Goal: Information Seeking & Learning: Learn about a topic

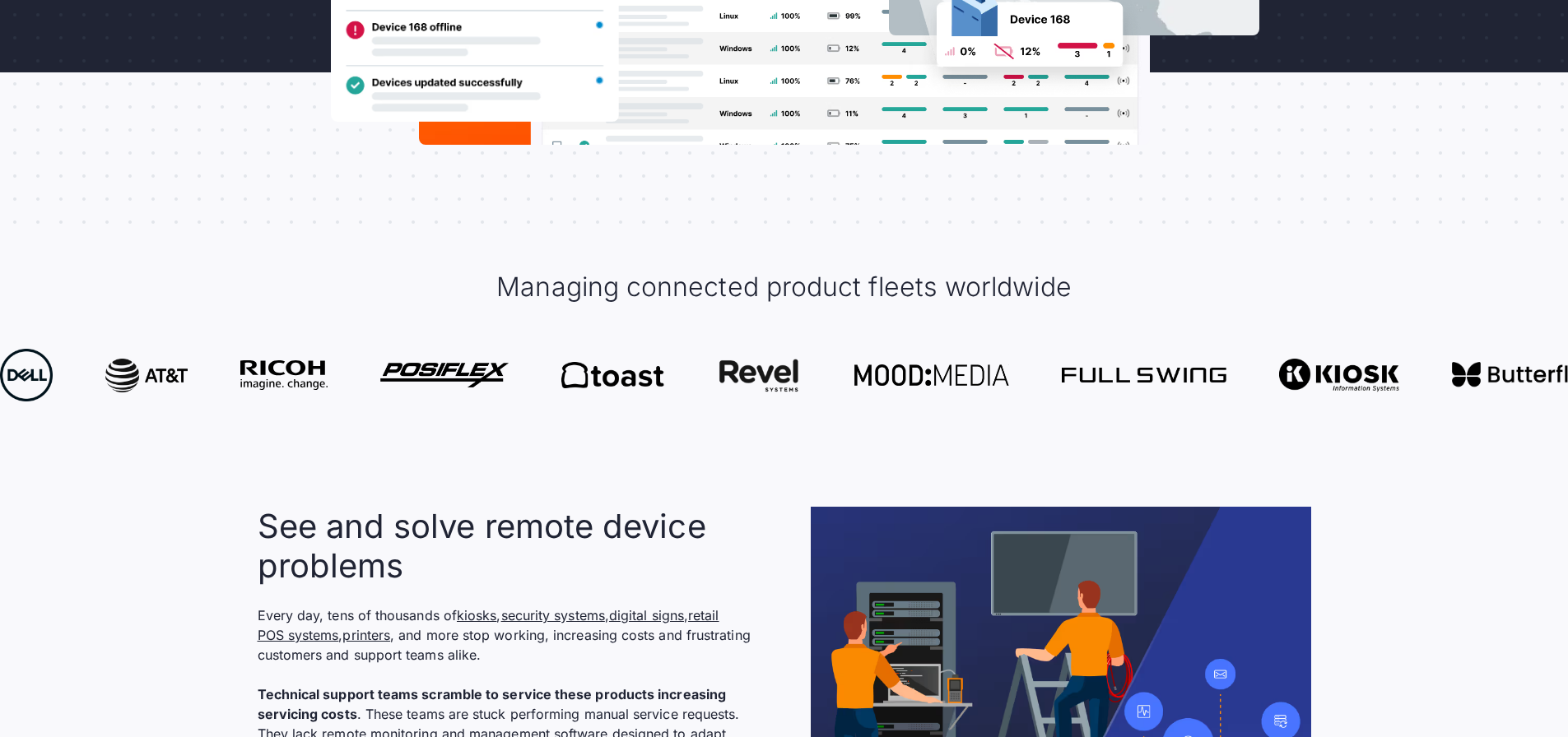
scroll to position [1234, 0]
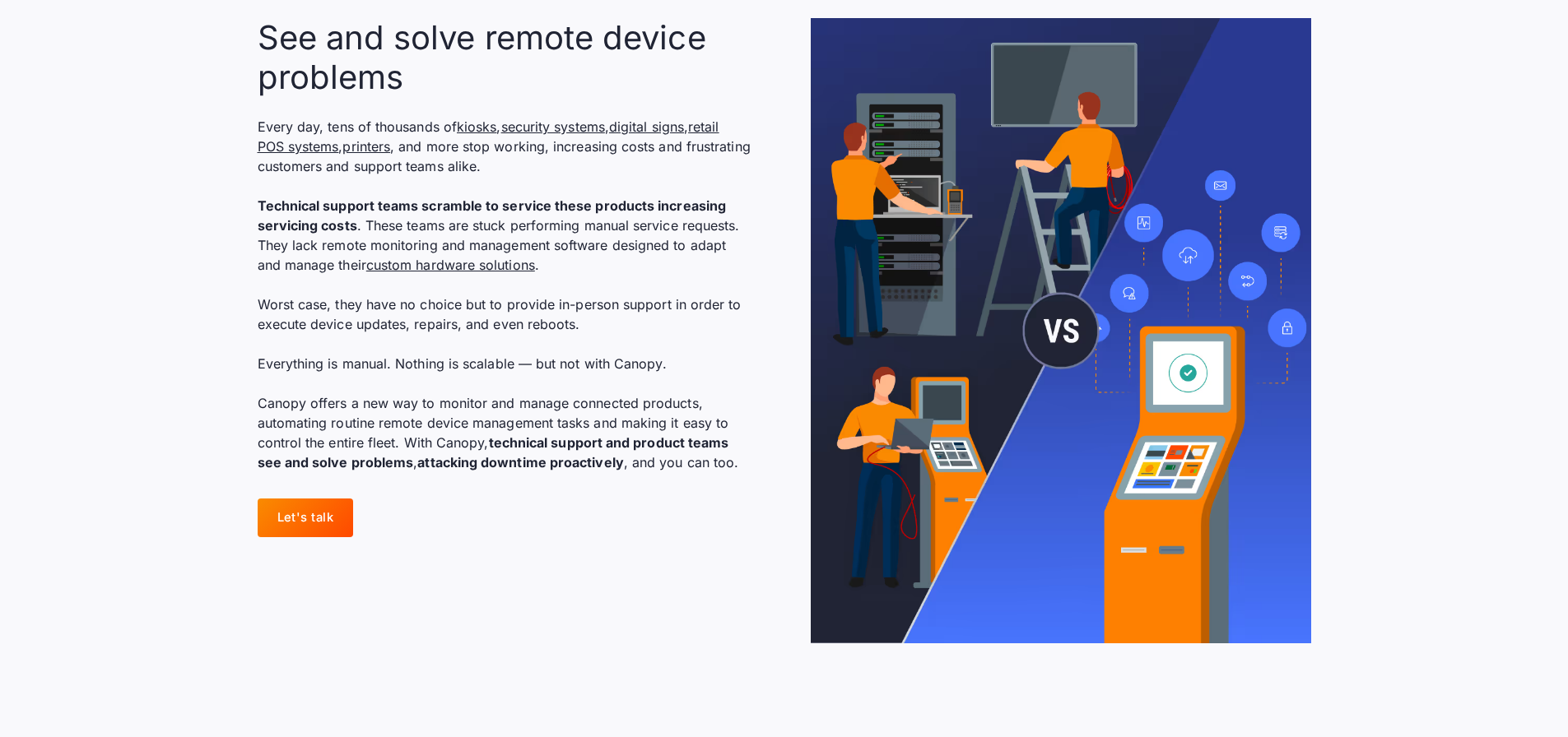
click at [969, 575] on img at bounding box center [1060, 331] width 501 height 626
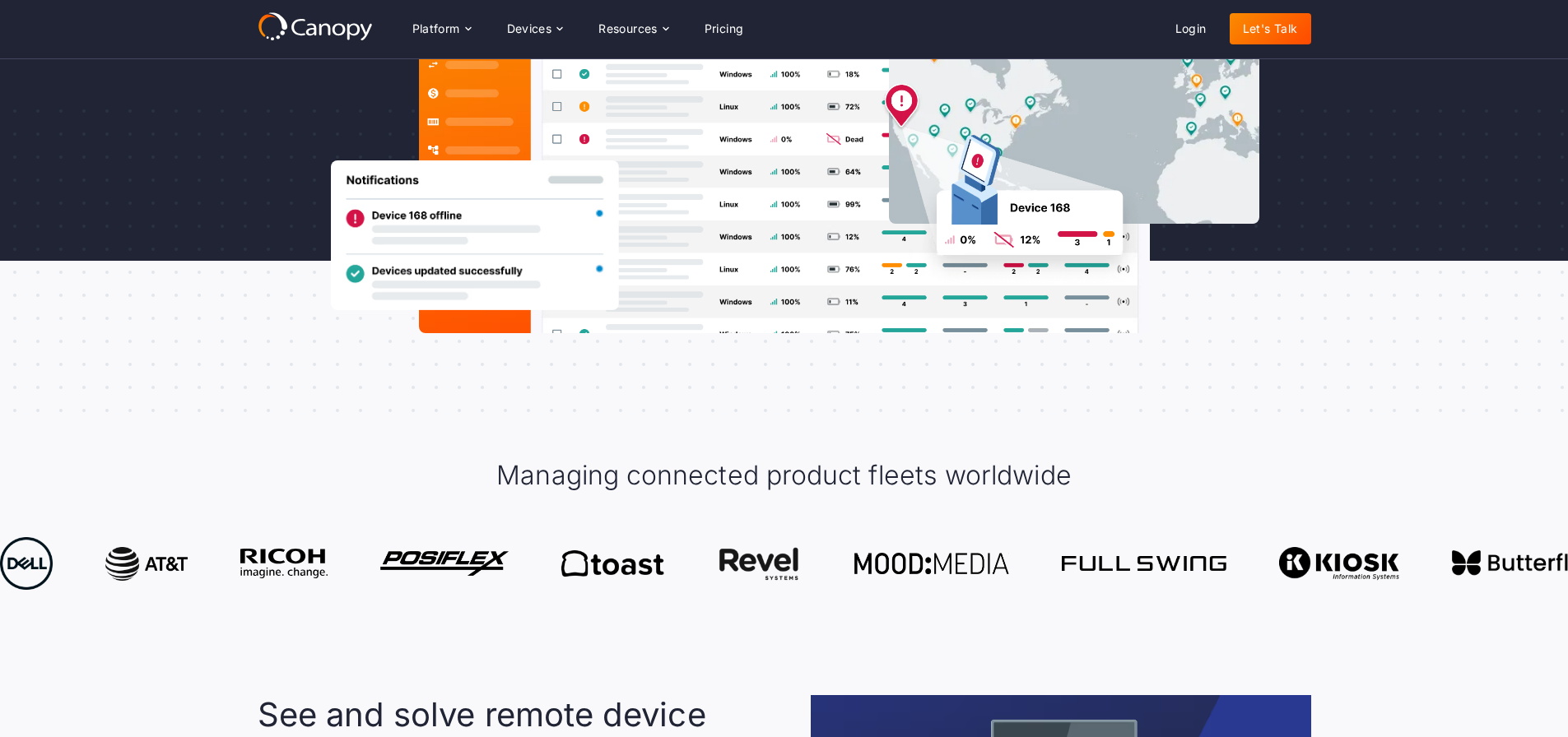
scroll to position [82, 0]
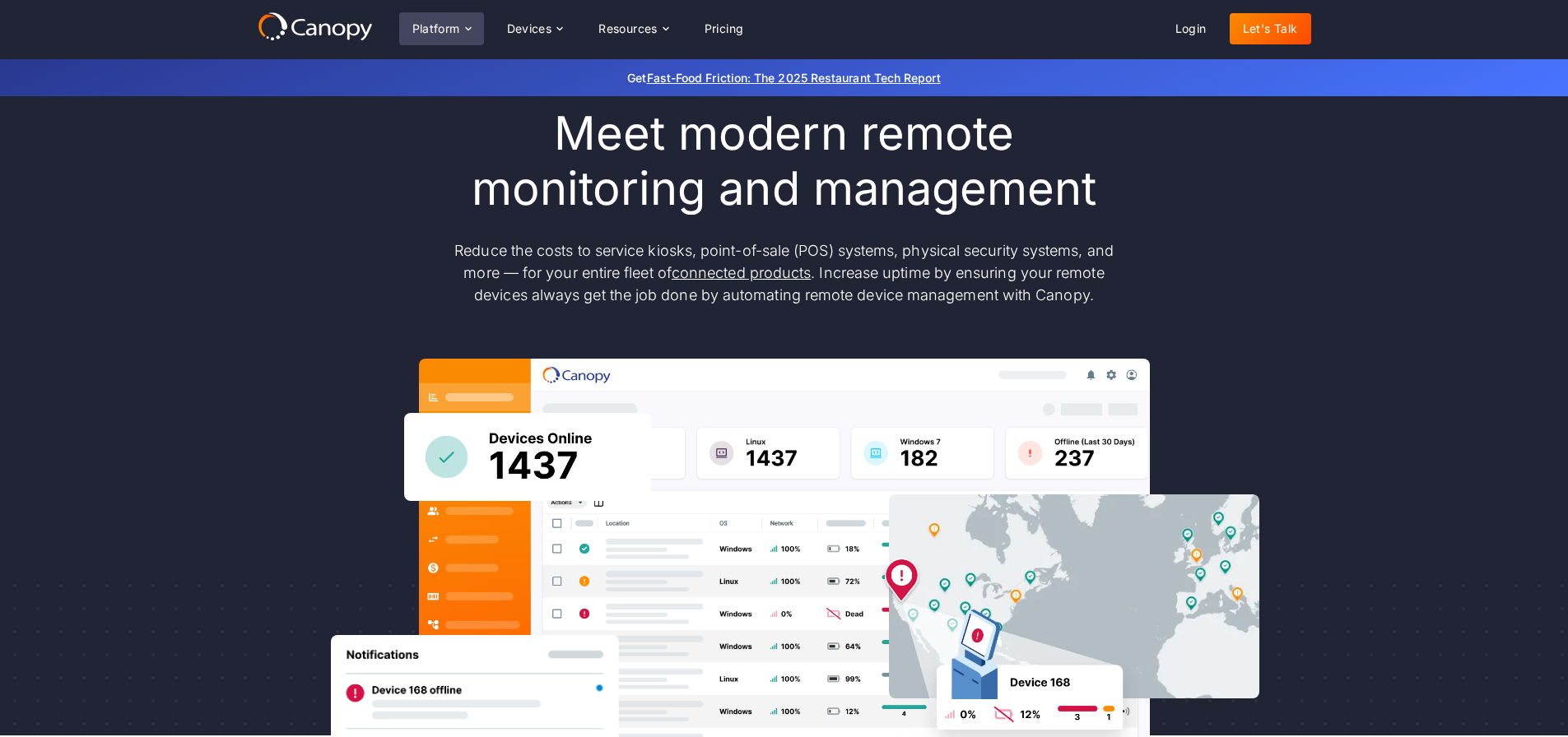
click at [472, 26] on icon at bounding box center [468, 29] width 13 height 13
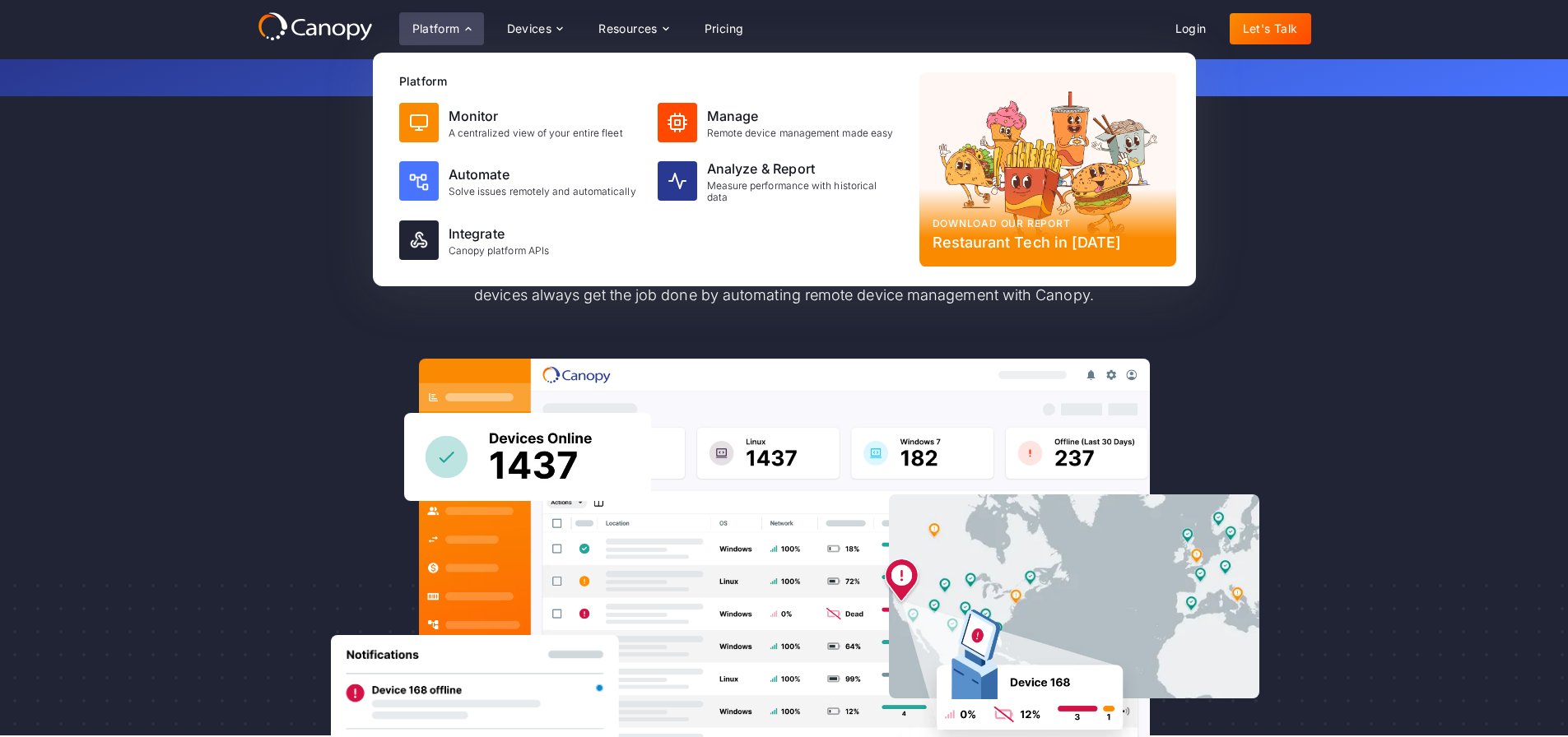
click at [467, 28] on div "Platform" at bounding box center [442, 29] width 85 height 33
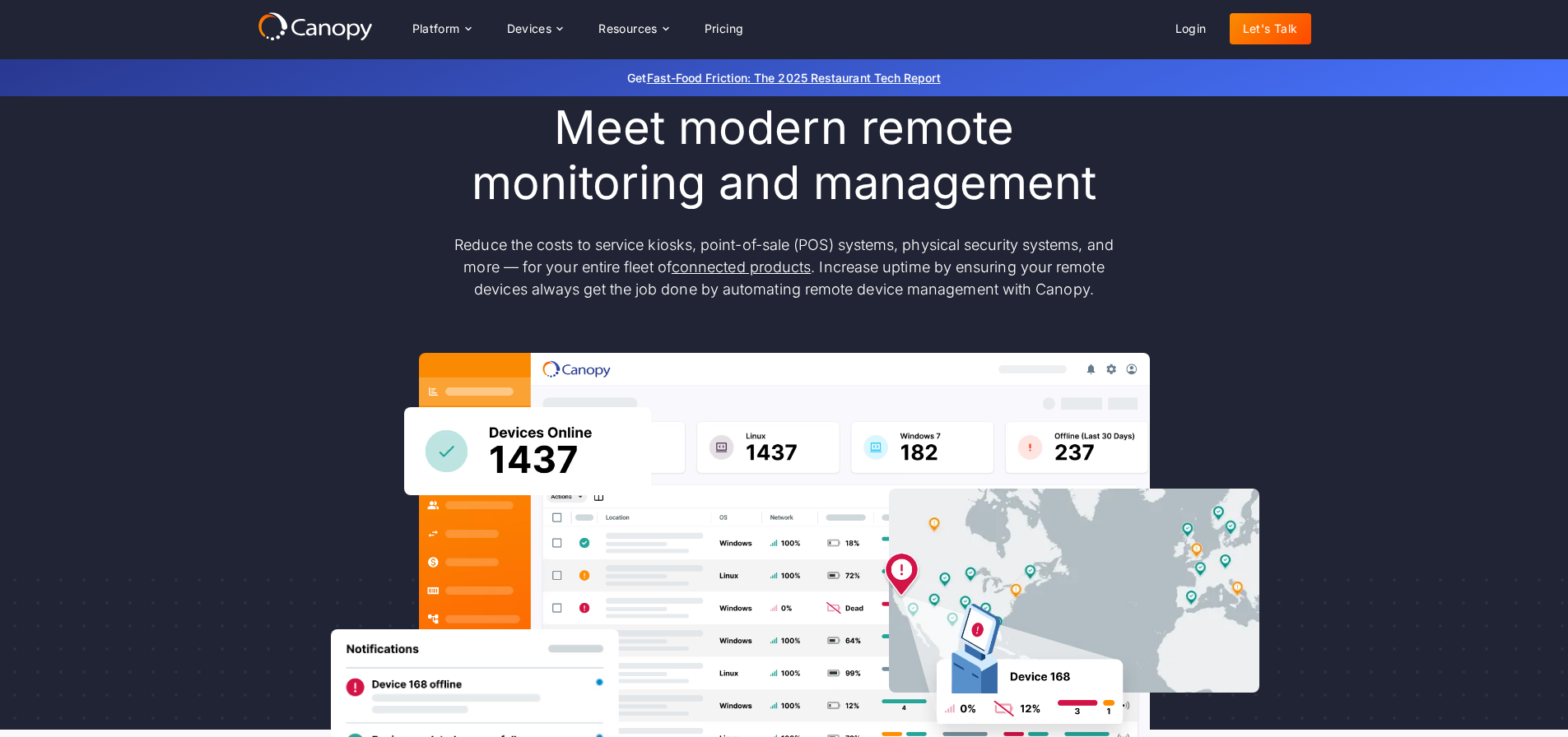
scroll to position [0, 0]
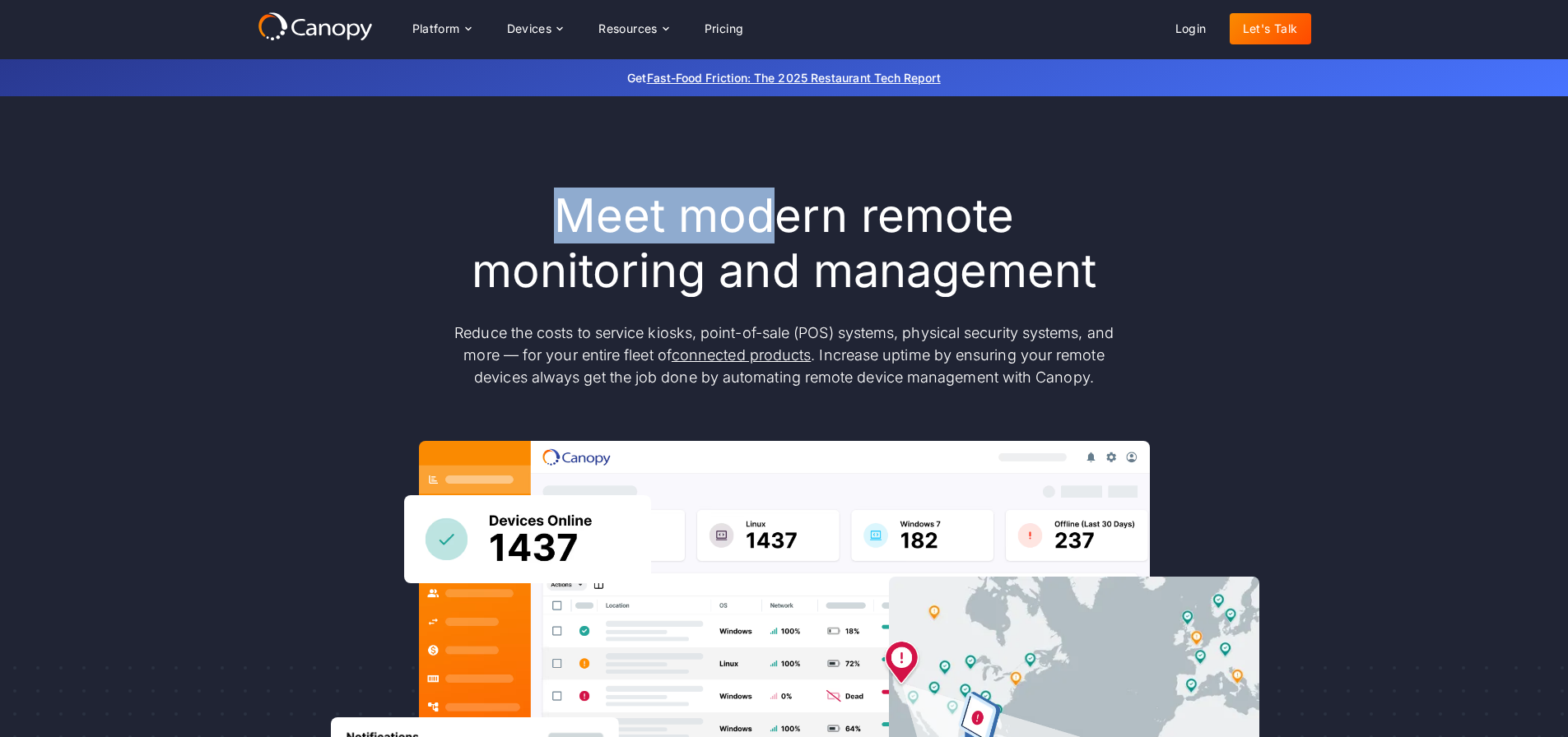
drag, startPoint x: 558, startPoint y: 203, endPoint x: 772, endPoint y: 236, distance: 216.5
click at [772, 236] on h1 "Meet modern remote monitoring and management" at bounding box center [784, 243] width 691 height 111
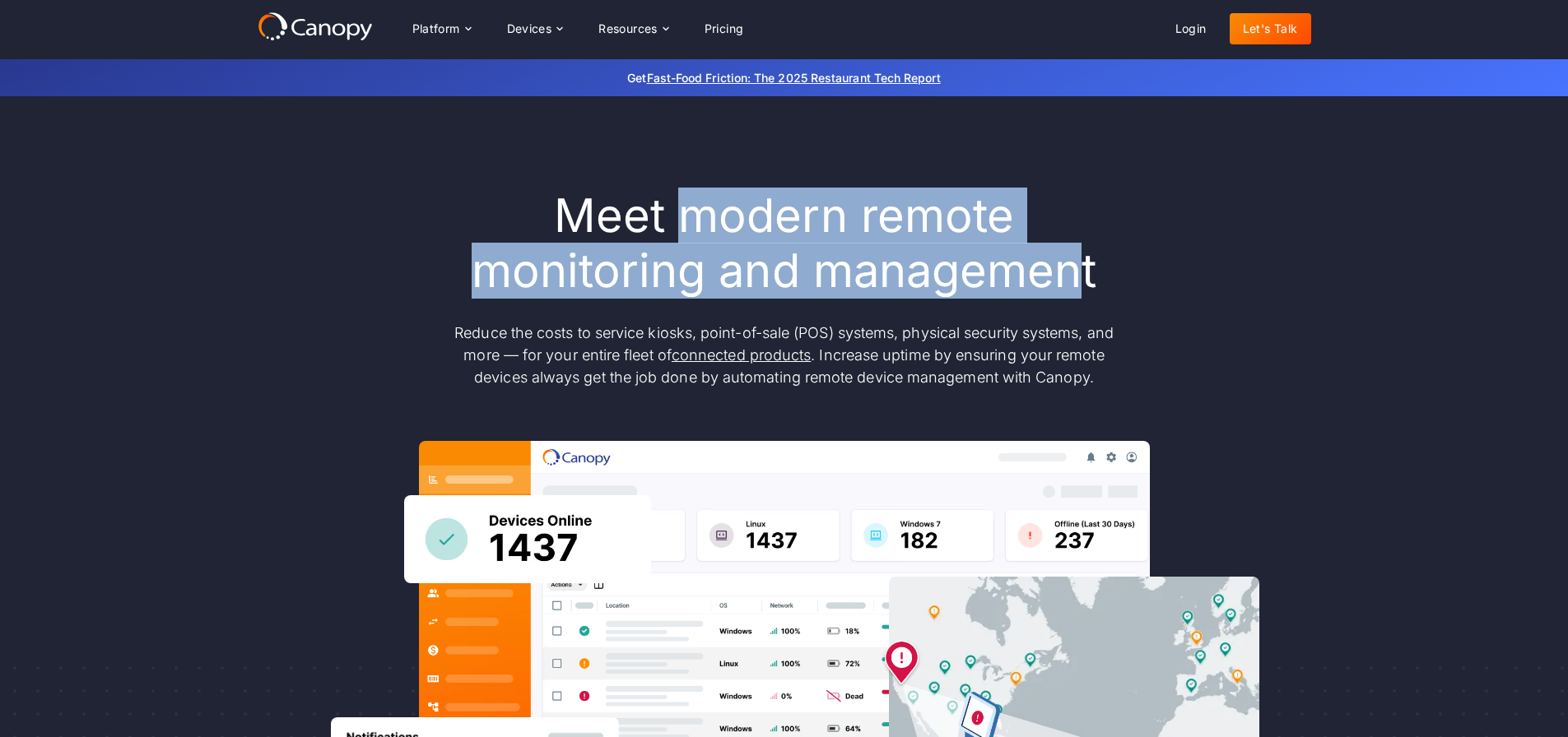
drag, startPoint x: 737, startPoint y: 240, endPoint x: 1095, endPoint y: 282, distance: 360.5
click at [1095, 282] on h1 "Meet modern remote monitoring and management" at bounding box center [784, 243] width 691 height 111
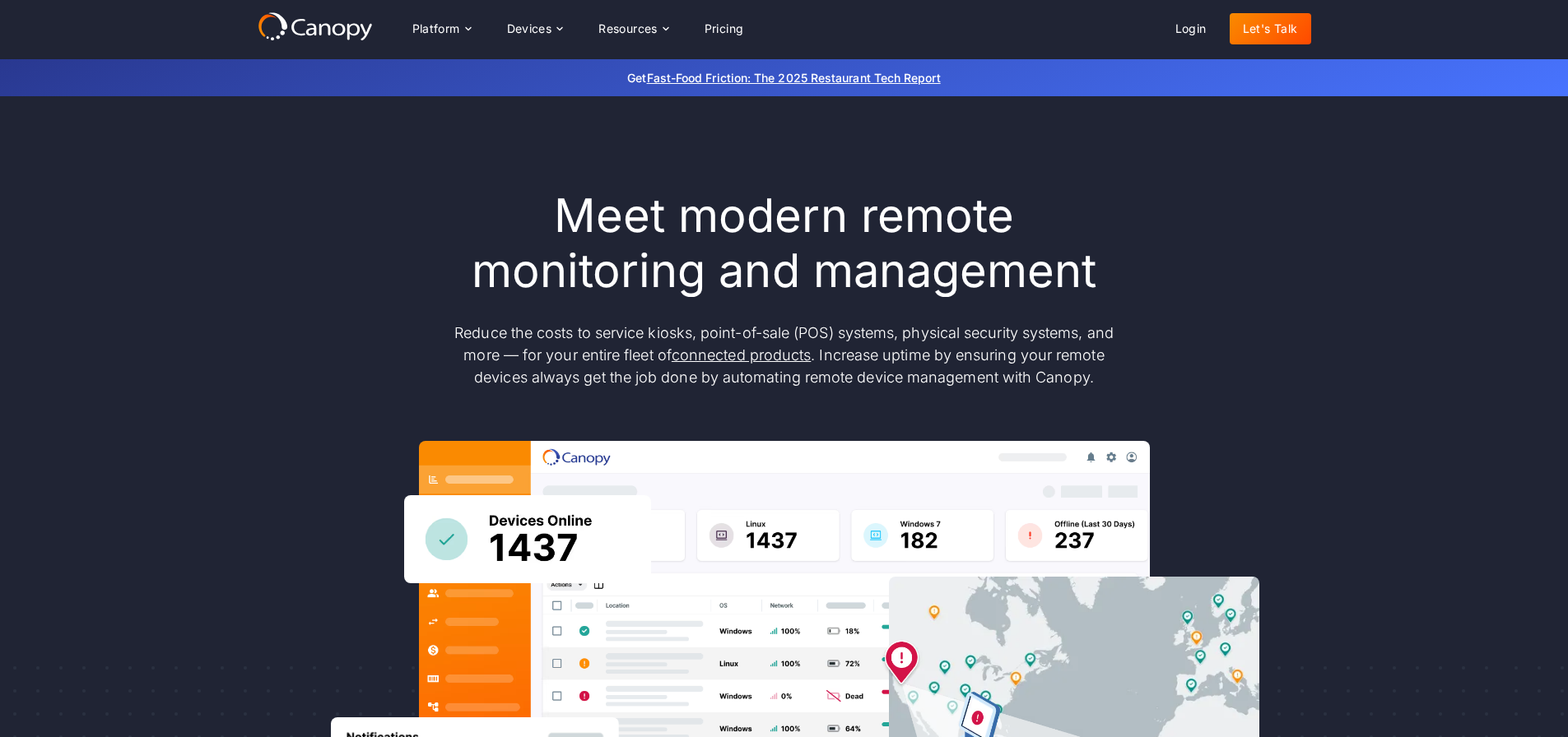
click at [1107, 275] on h1 "Meet modern remote monitoring and management" at bounding box center [784, 243] width 691 height 111
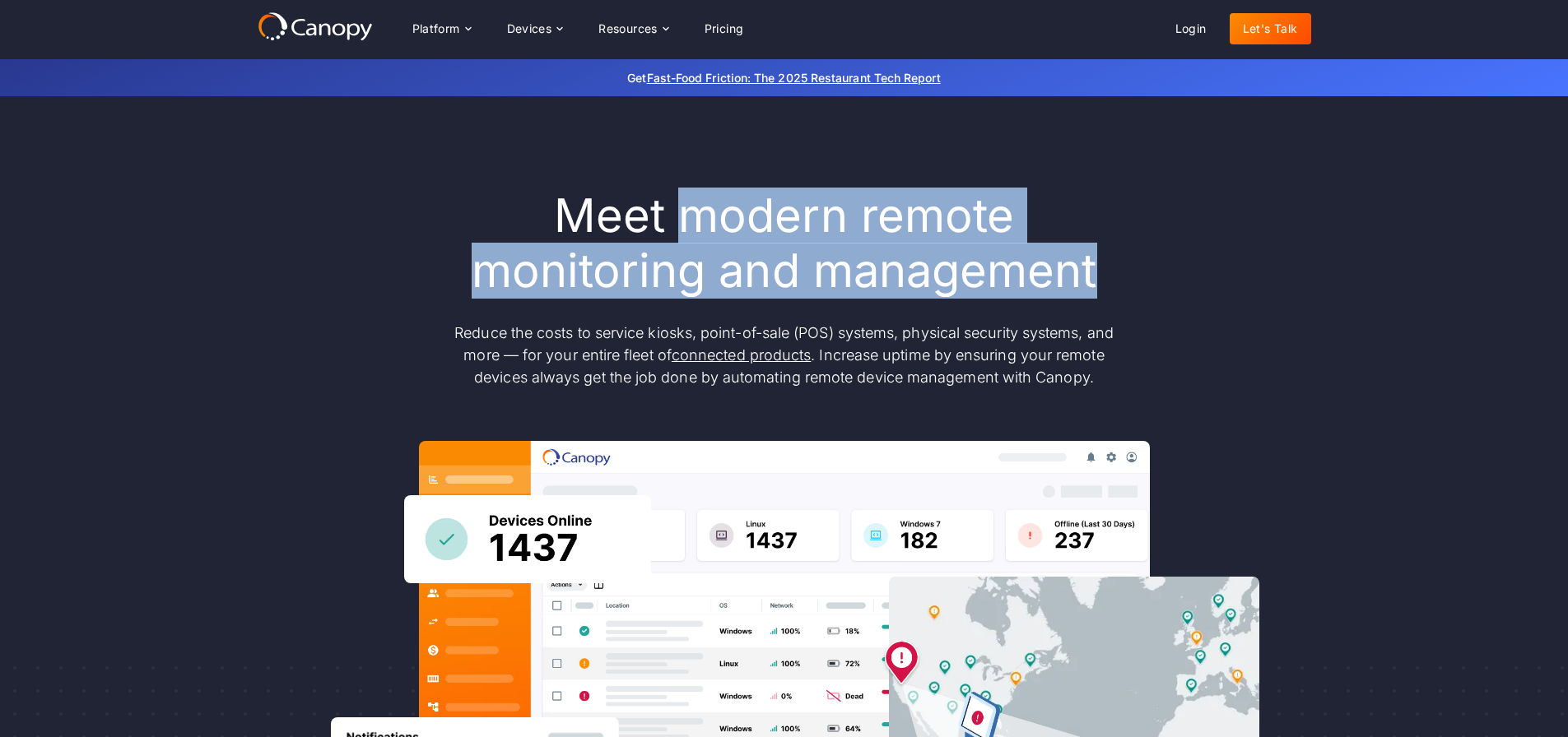
drag, startPoint x: 1104, startPoint y: 273, endPoint x: 691, endPoint y: 216, distance: 416.9
click at [690, 216] on h1 "Meet modern remote monitoring and management" at bounding box center [784, 243] width 691 height 111
copy h1 "modern remote monitoring and management"
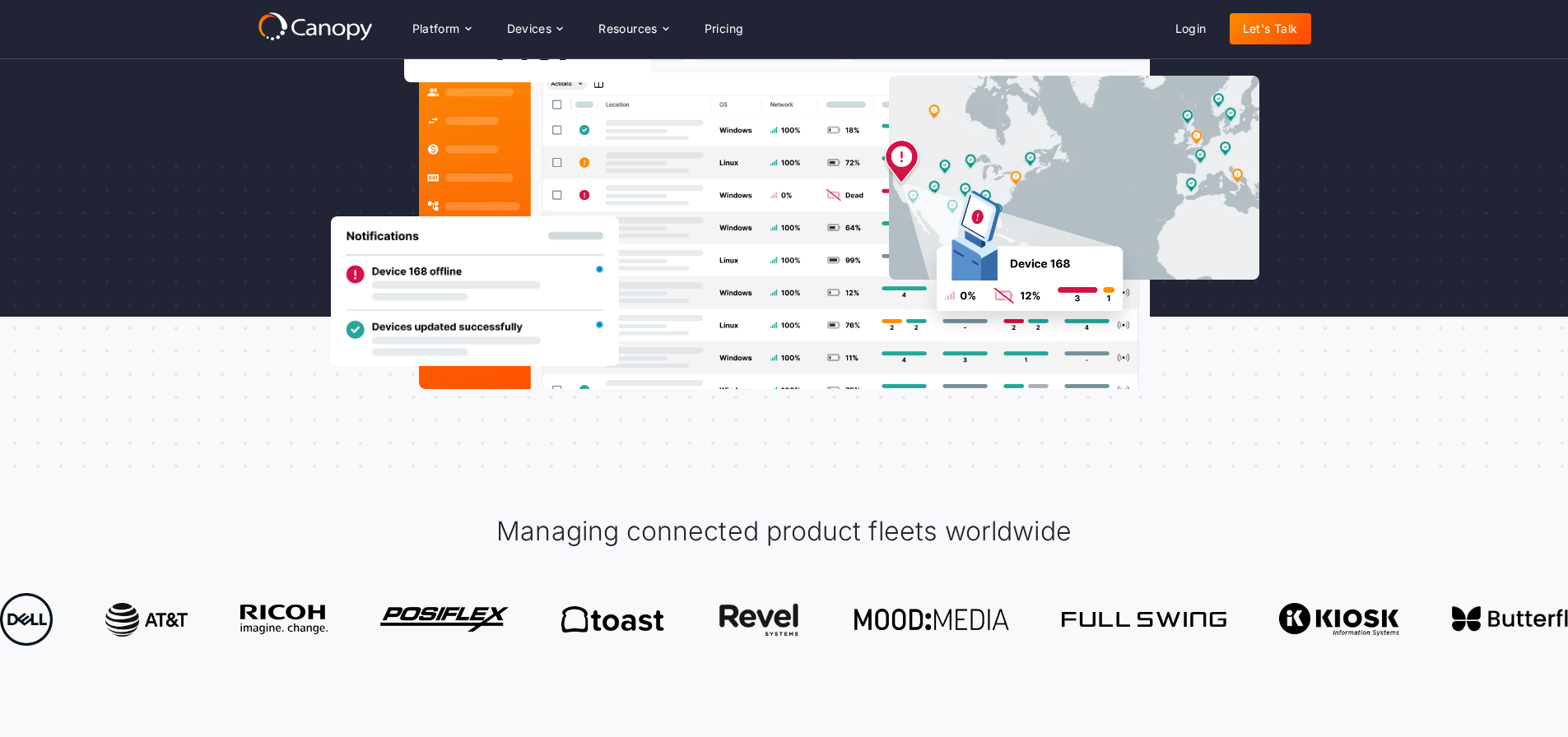
scroll to position [411, 0]
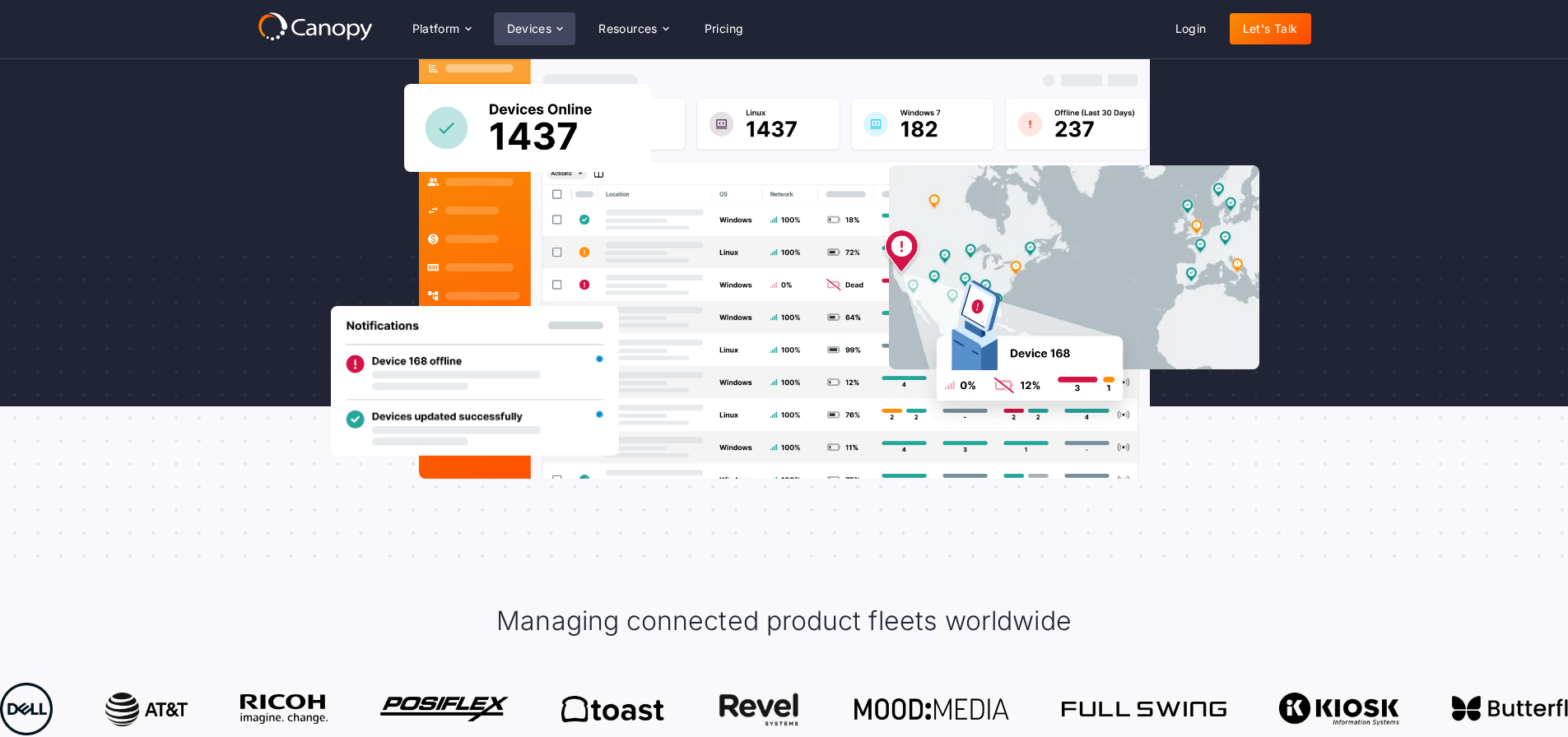
click at [525, 20] on div "Devices" at bounding box center [535, 29] width 82 height 33
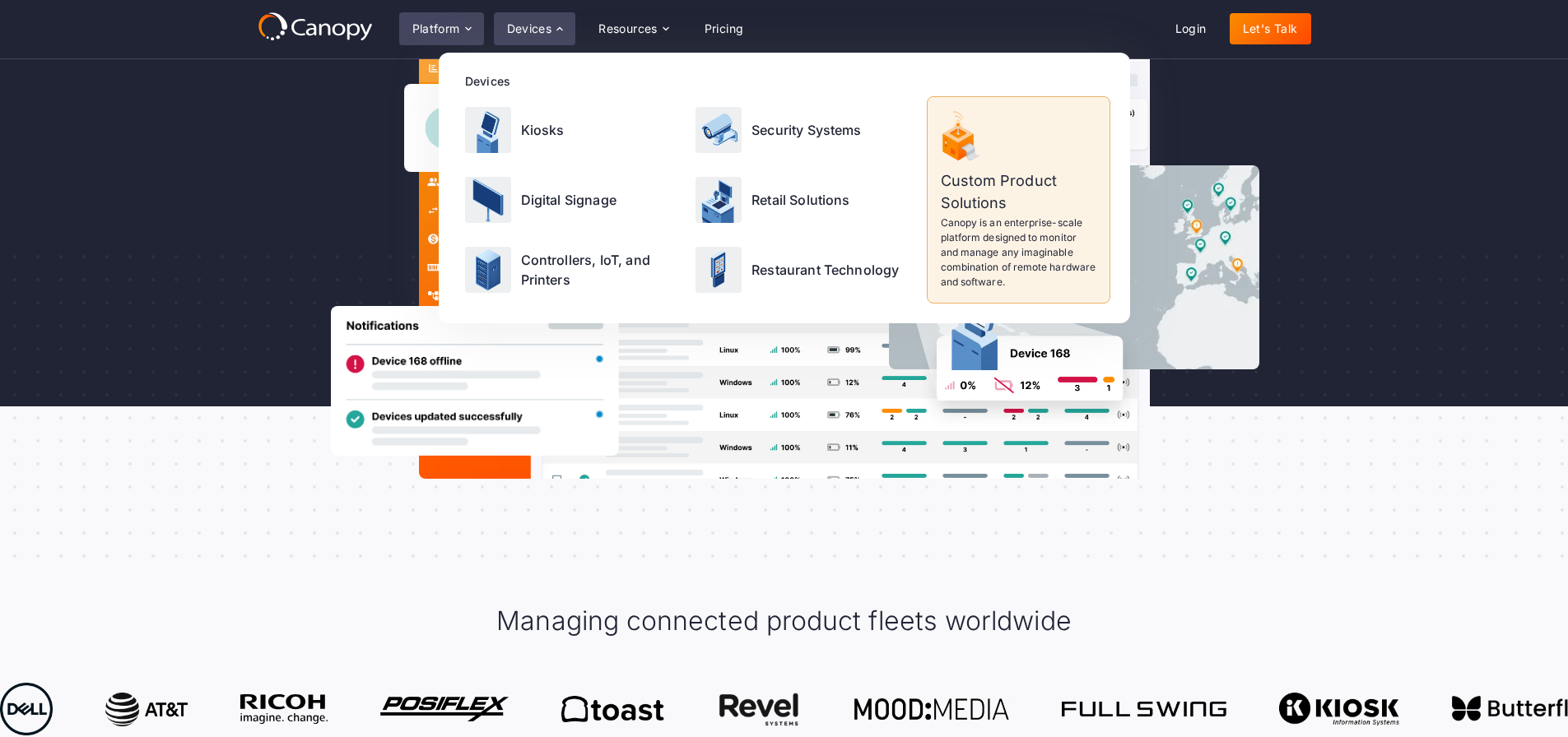
click at [472, 19] on div "Platform" at bounding box center [442, 29] width 85 height 33
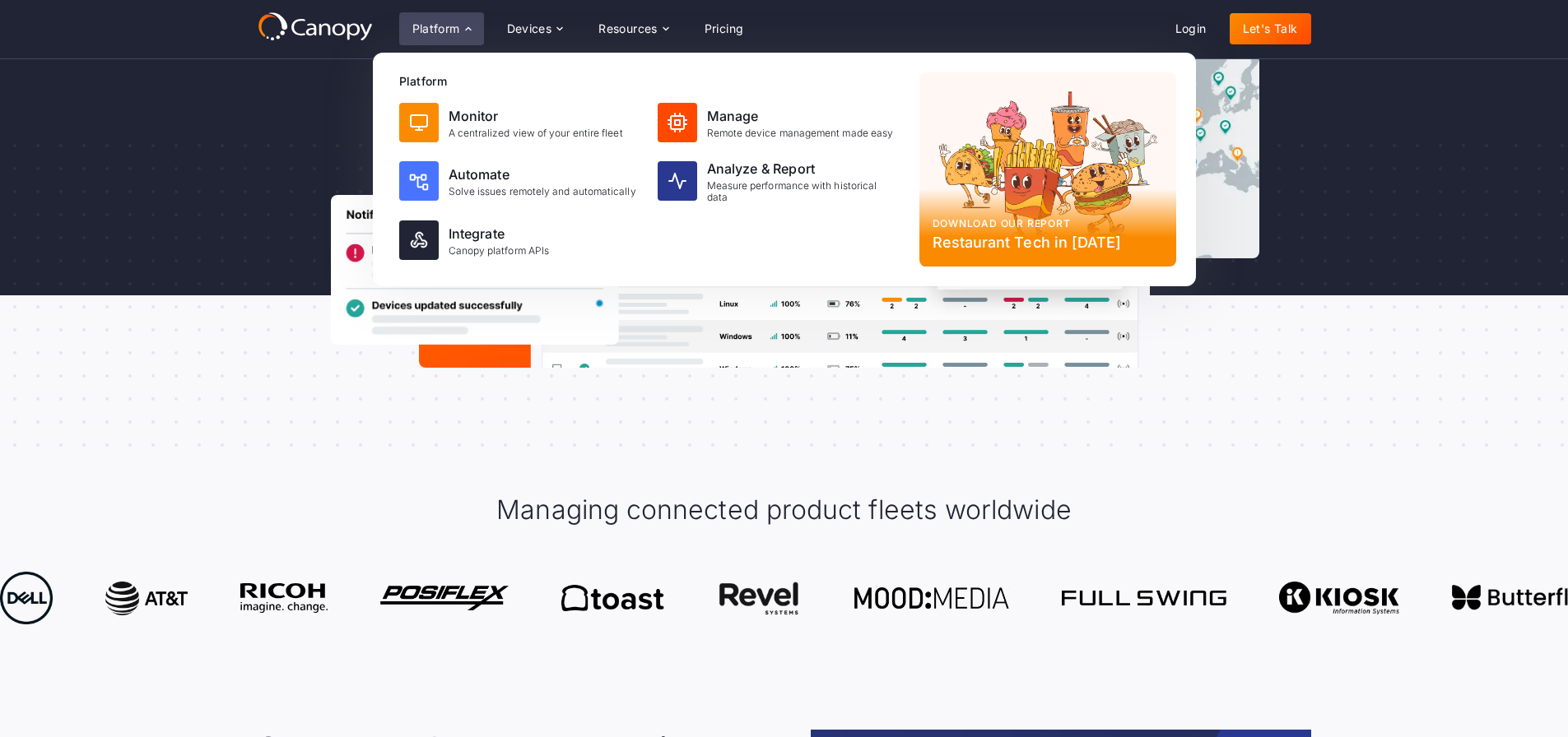
scroll to position [329, 0]
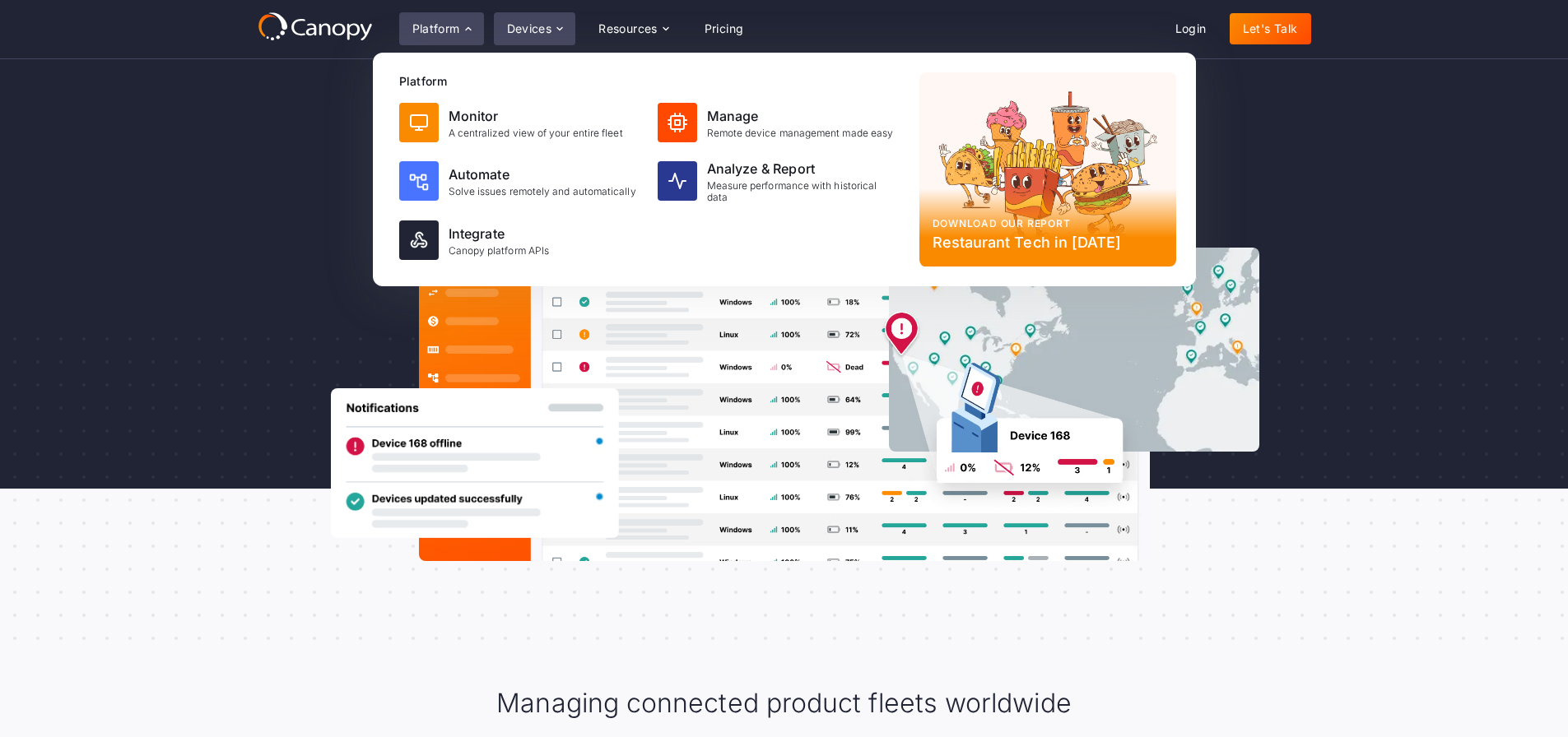
click at [552, 27] on div "Devices" at bounding box center [529, 29] width 45 height 11
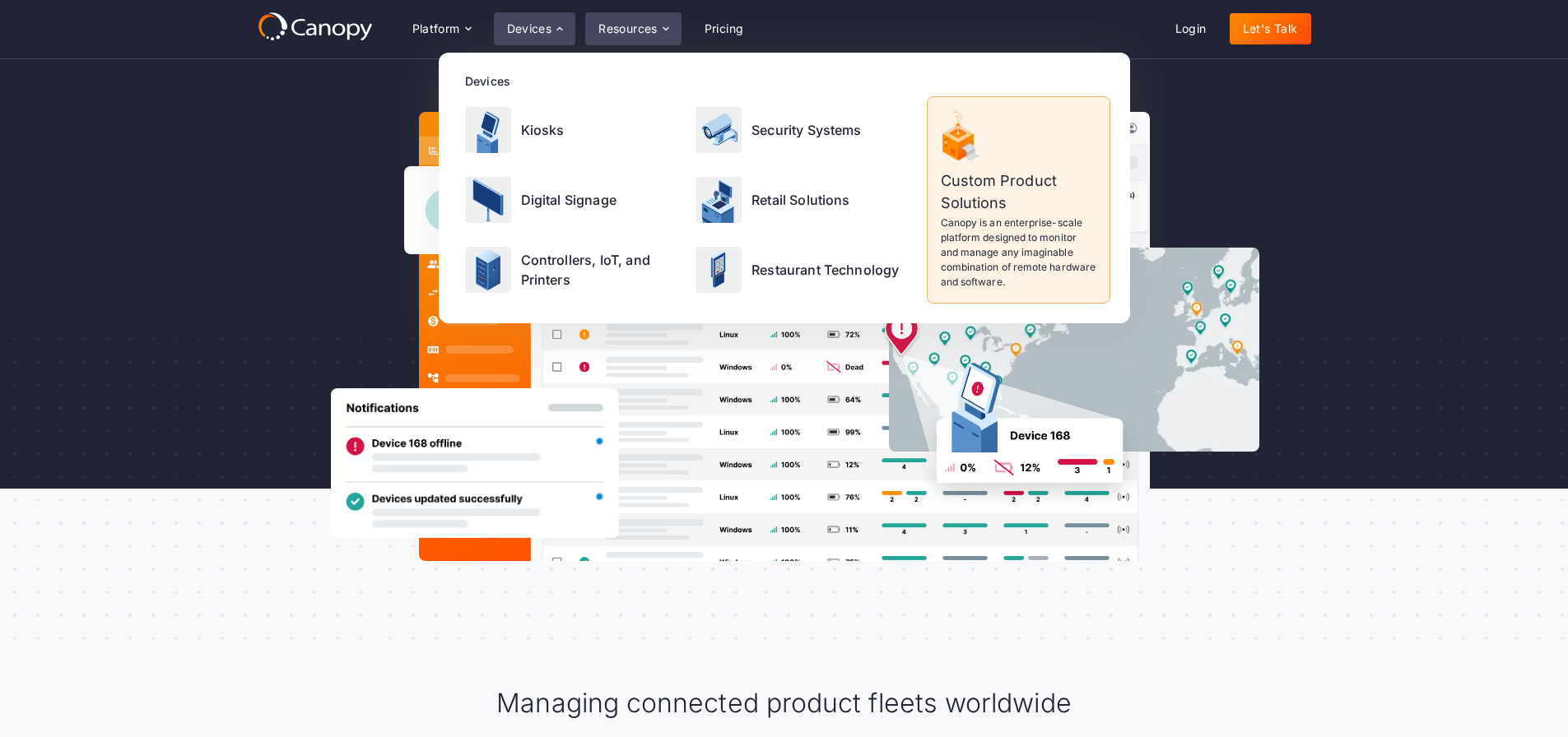
click at [621, 29] on div "Resources" at bounding box center [628, 29] width 59 height 11
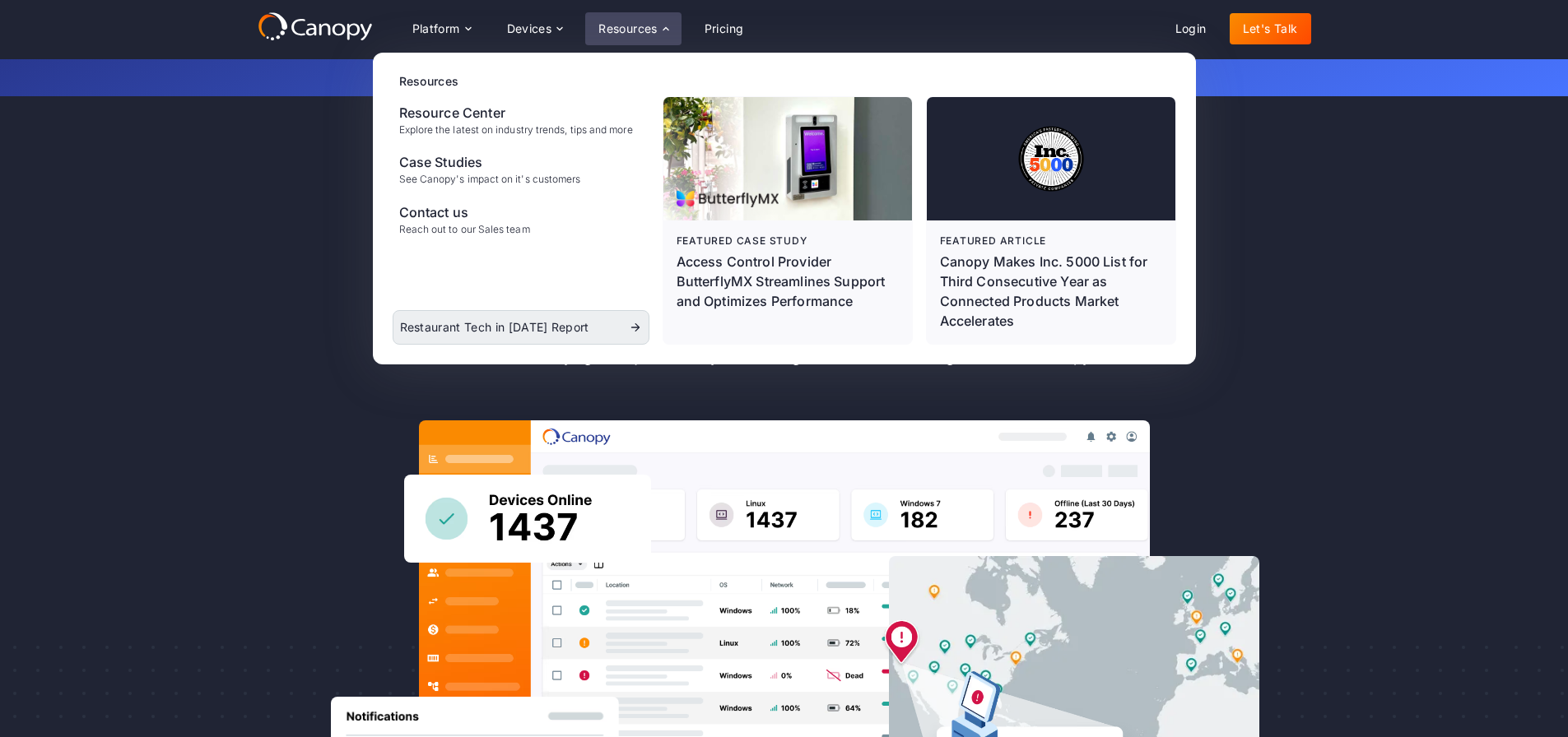
scroll to position [0, 0]
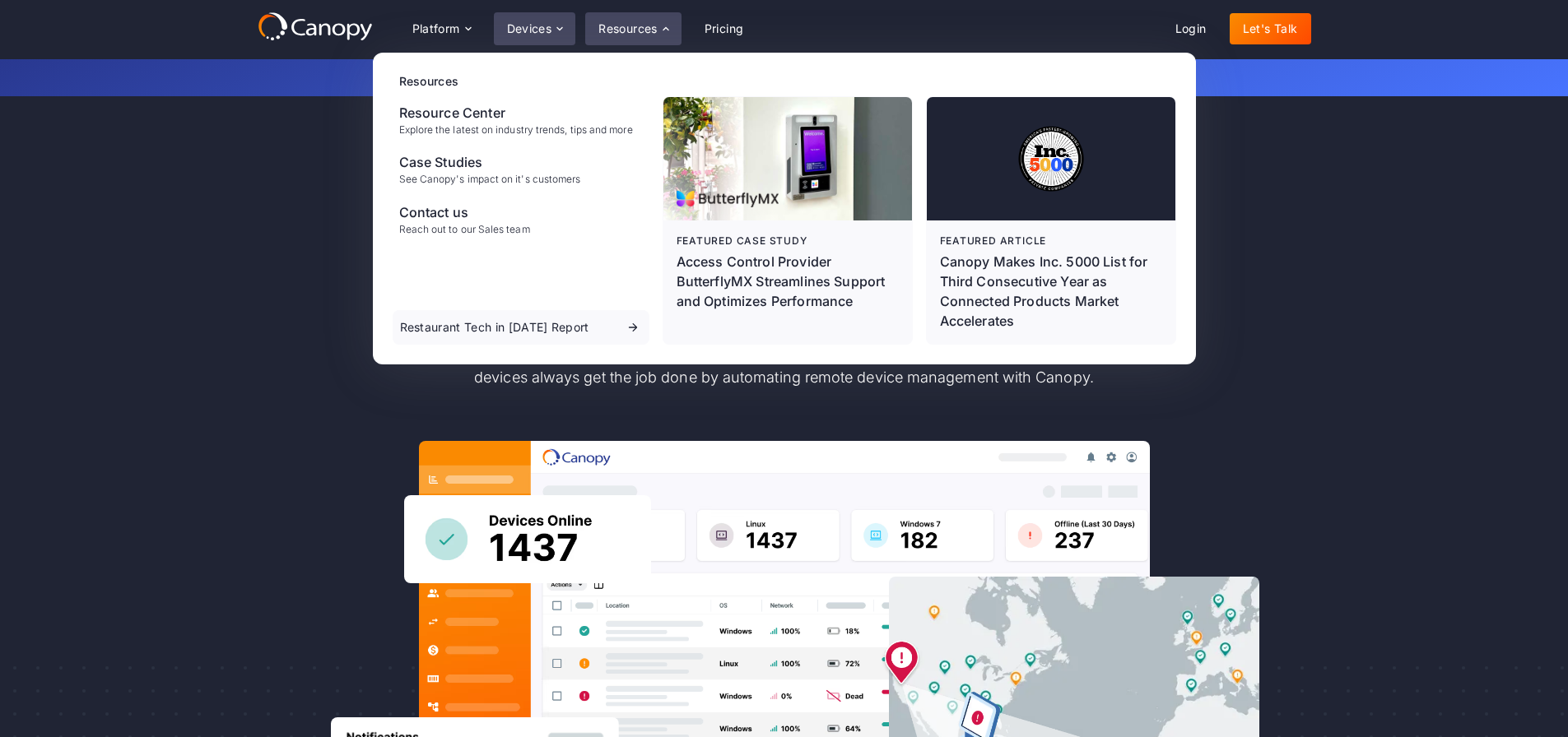
click at [548, 35] on div "Devices" at bounding box center [535, 29] width 82 height 33
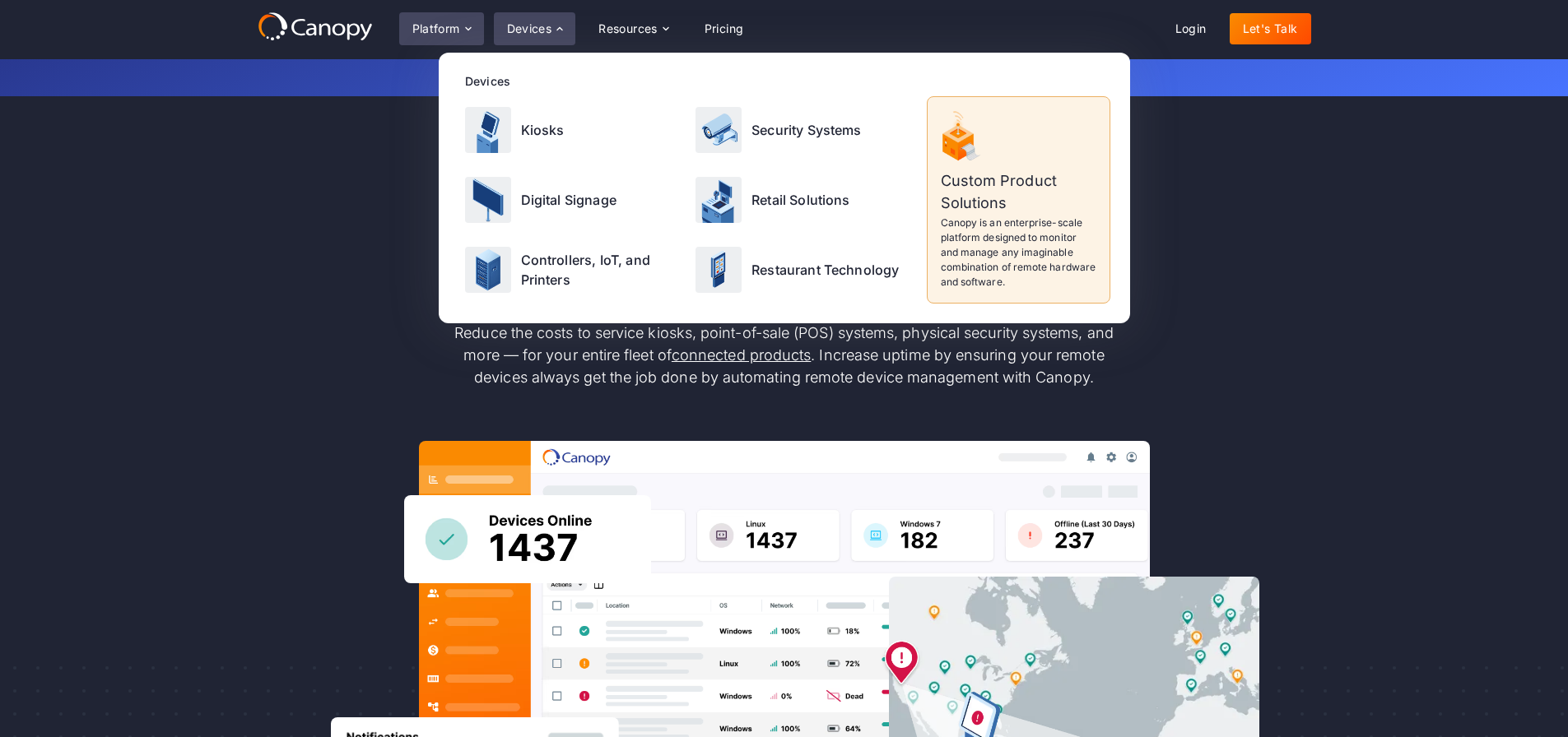
click at [430, 27] on div "Platform" at bounding box center [436, 29] width 48 height 11
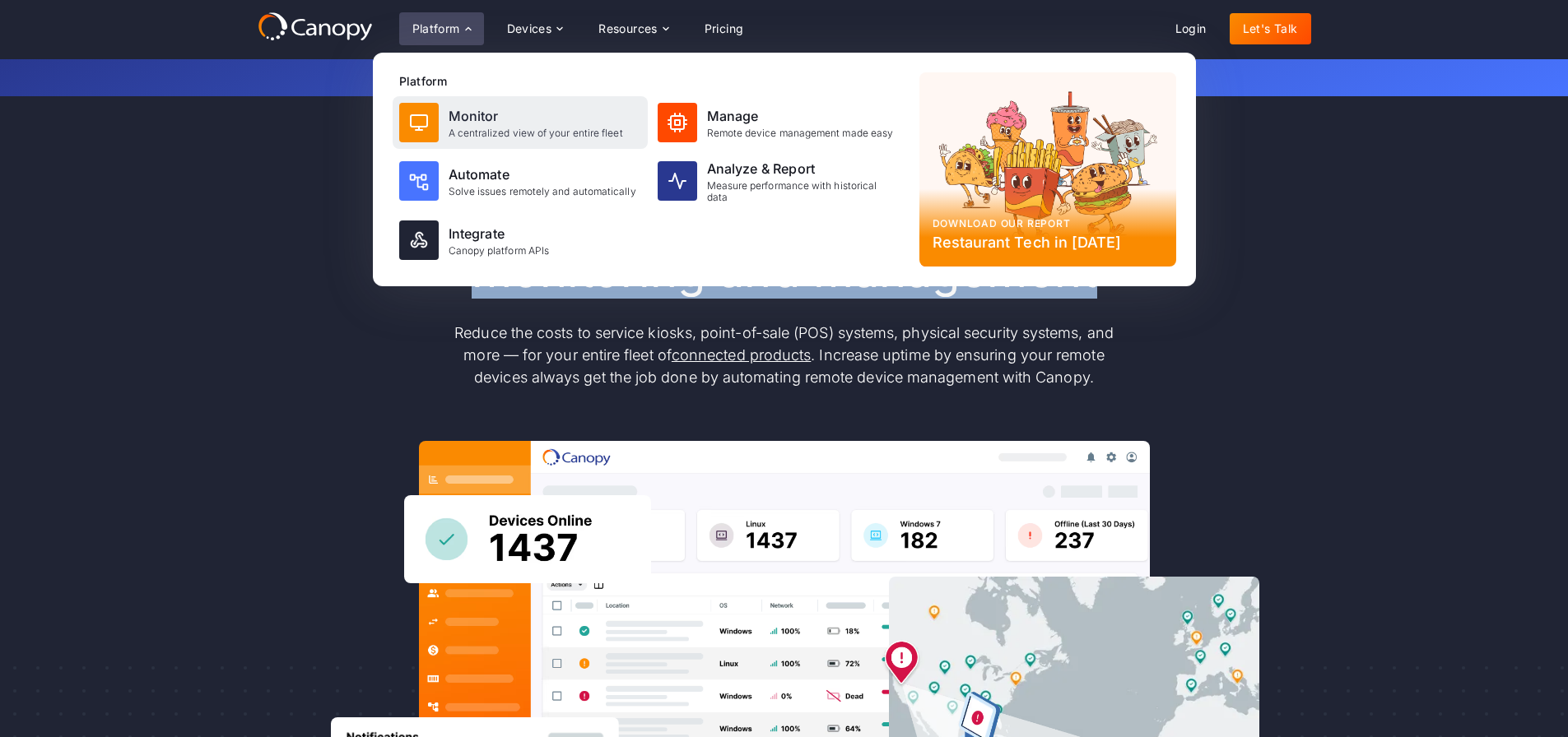
click at [579, 135] on div "A centralized view of your entire fleet" at bounding box center [536, 133] width 174 height 11
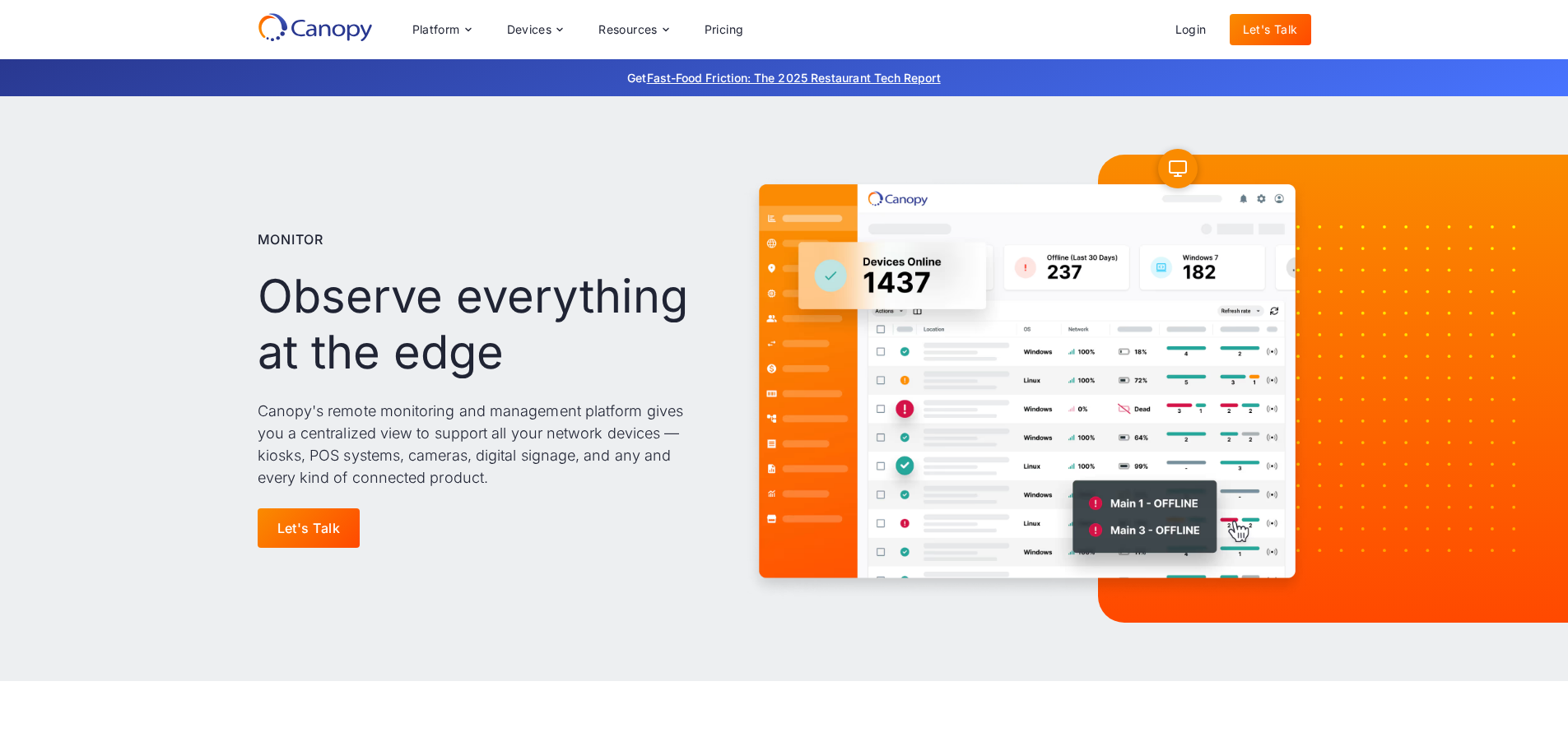
drag, startPoint x: 819, startPoint y: 131, endPoint x: 795, endPoint y: 118, distance: 27.3
click at [809, 124] on div "Monitor Observe everything at the edge Canopy's remote monitoring and managemen…" at bounding box center [784, 388] width 1054 height 585
click at [656, 24] on div "Resources" at bounding box center [628, 29] width 59 height 11
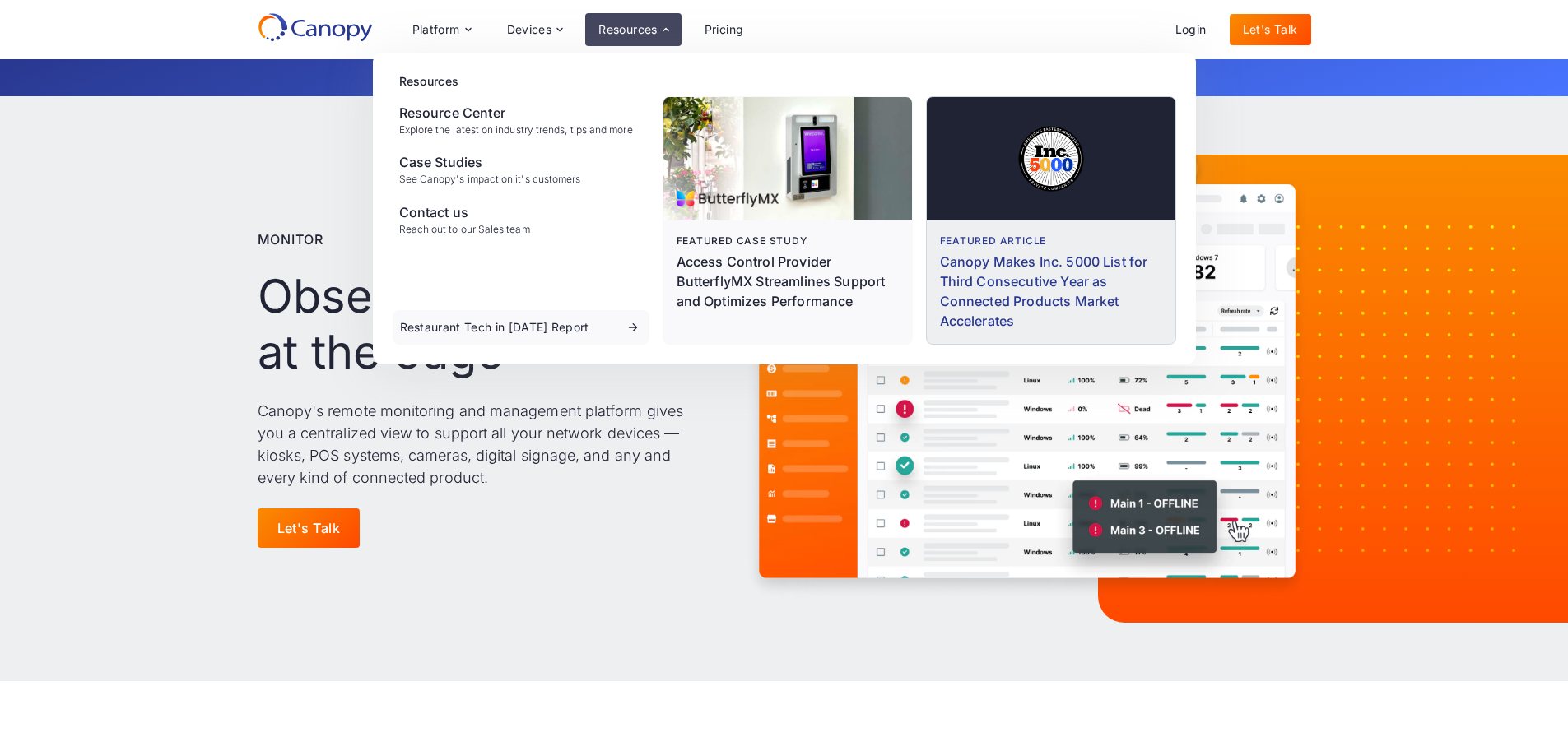
click at [1025, 286] on div "Canopy Makes Inc. 5000 List for Third Consecutive Year as Connected Products Ma…" at bounding box center [1051, 291] width 222 height 79
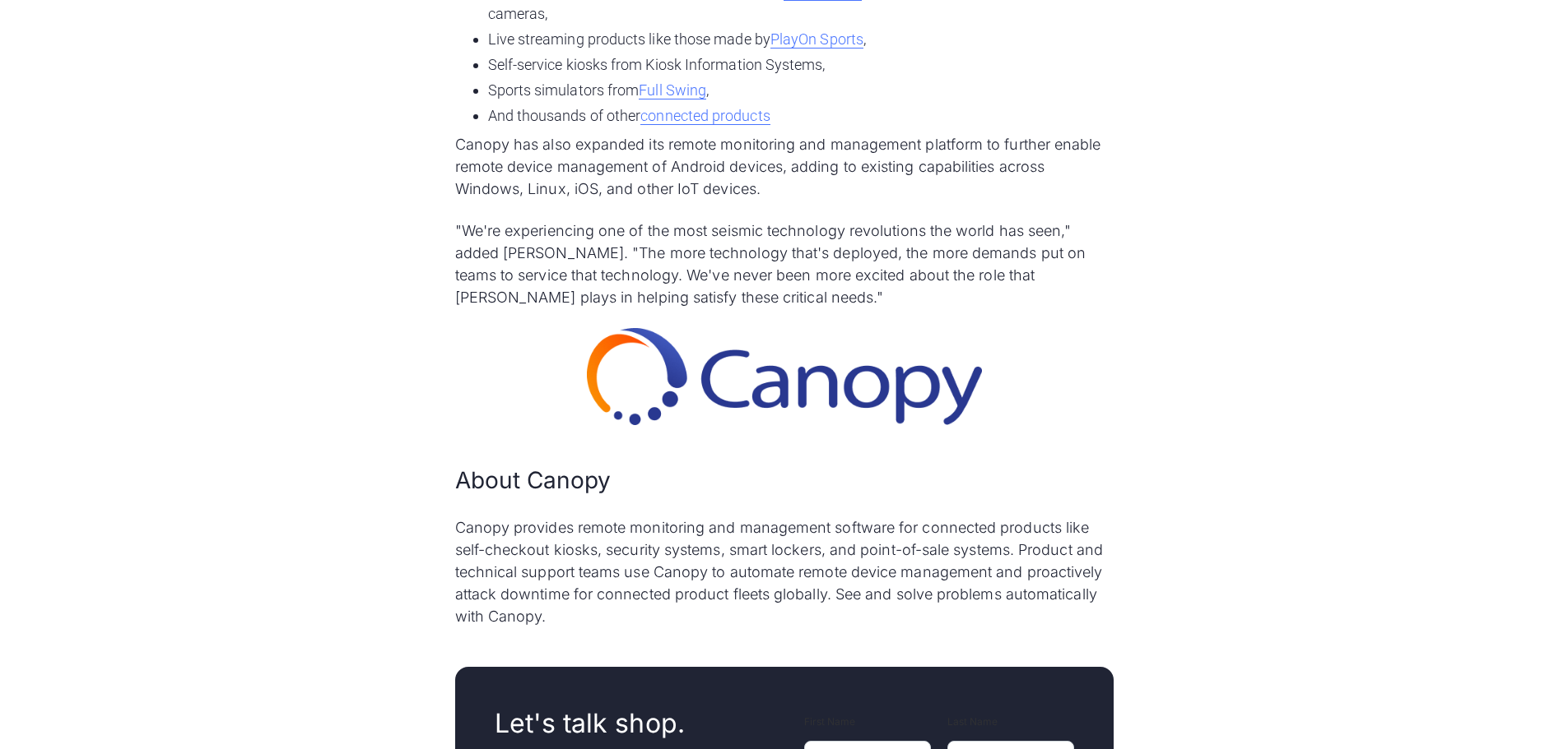
scroll to position [1234, 0]
